Goal: Transaction & Acquisition: Book appointment/travel/reservation

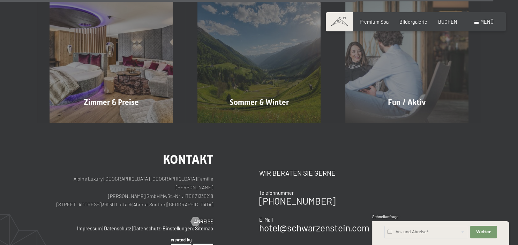
scroll to position [2798, 0]
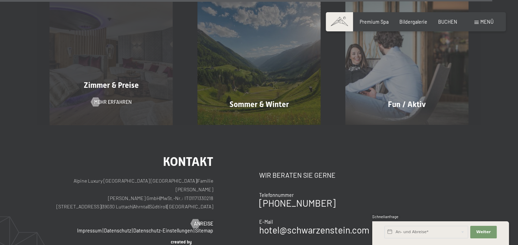
click at [112, 99] on span "Mehr erfahren" at bounding box center [112, 102] width 37 height 7
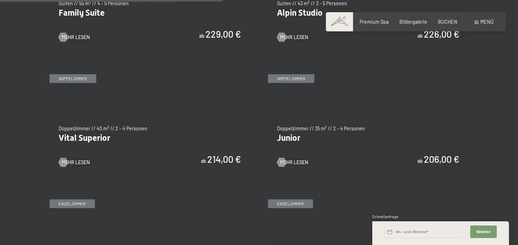
scroll to position [829, 0]
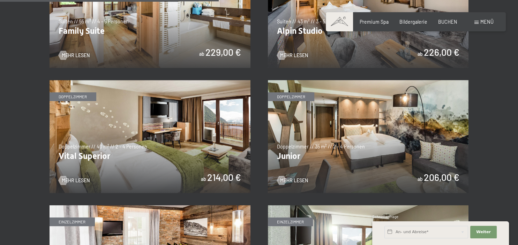
click at [152, 152] on img at bounding box center [150, 136] width 201 height 113
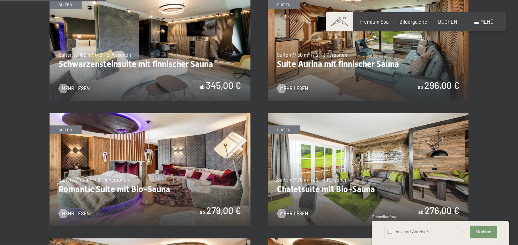
scroll to position [424, 0]
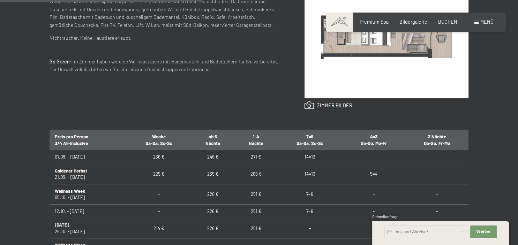
scroll to position [350, 0]
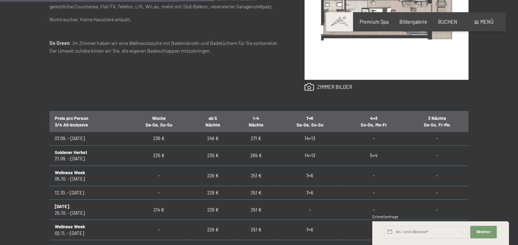
click at [259, 175] on td "251 €" at bounding box center [255, 176] width 43 height 20
click at [157, 209] on td "214 €" at bounding box center [159, 210] width 65 height 20
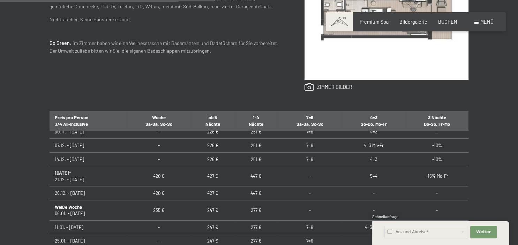
scroll to position [130, 0]
click at [409, 233] on input "text" at bounding box center [426, 232] width 84 height 13
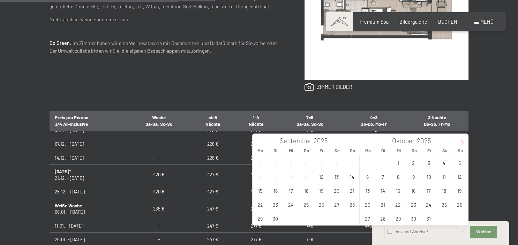
click at [463, 144] on icon at bounding box center [462, 142] width 5 height 5
click at [446, 221] on span "29" at bounding box center [444, 219] width 14 height 14
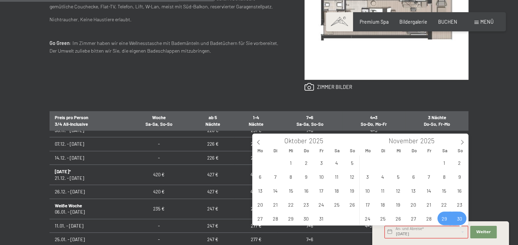
click at [460, 220] on span "30" at bounding box center [460, 219] width 14 height 14
type input "[DATE] - So. [DATE]"
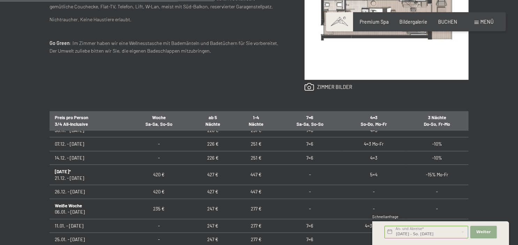
click at [490, 228] on button "Weiter Adressfelder ausblenden" at bounding box center [483, 232] width 27 height 13
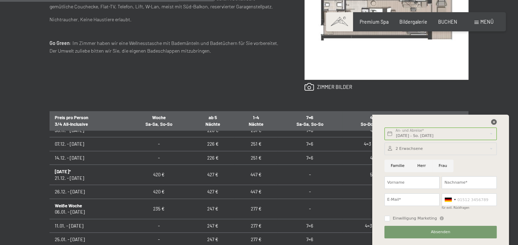
click at [494, 121] on icon at bounding box center [494, 122] width 6 height 6
